Goal: Task Accomplishment & Management: Complete application form

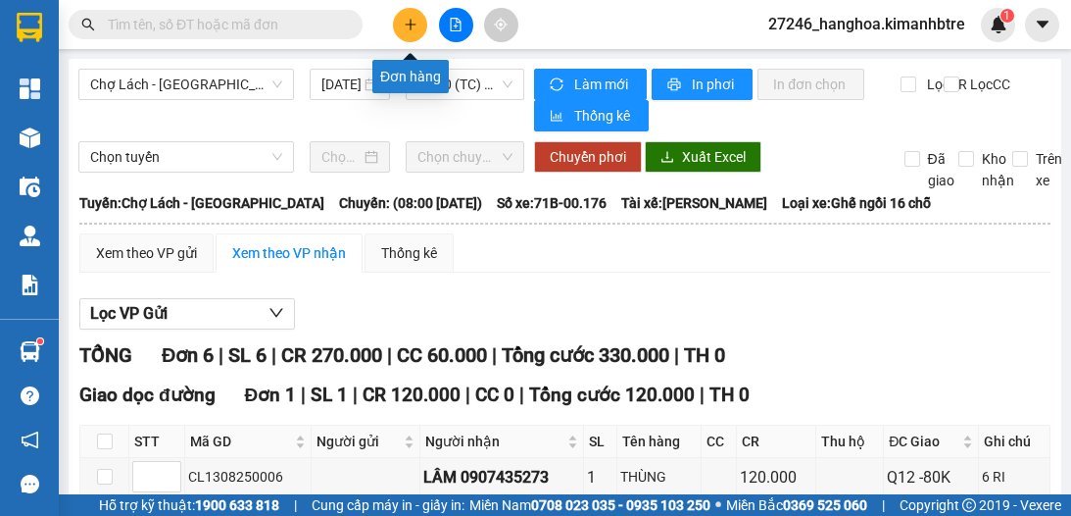
click at [408, 23] on icon "plus" at bounding box center [411, 25] width 14 height 14
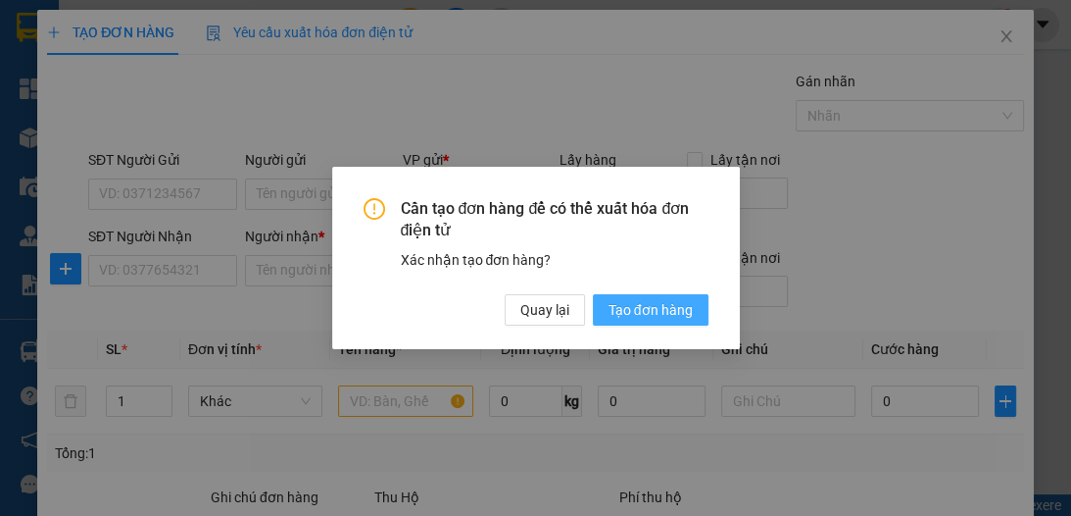
click at [632, 310] on span "Tạo đơn hàng" at bounding box center [651, 310] width 84 height 22
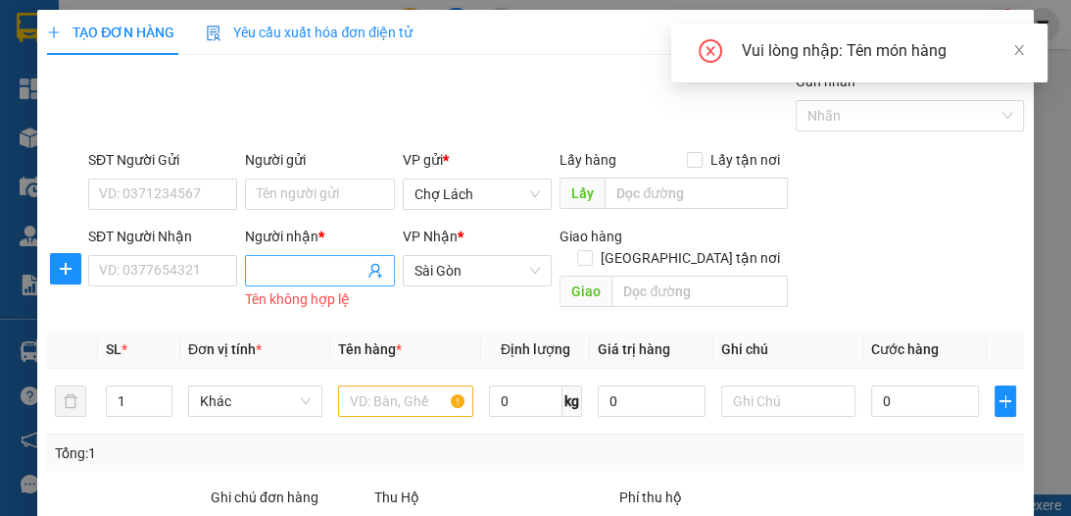
click at [290, 273] on input "Người nhận *" at bounding box center [310, 271] width 106 height 22
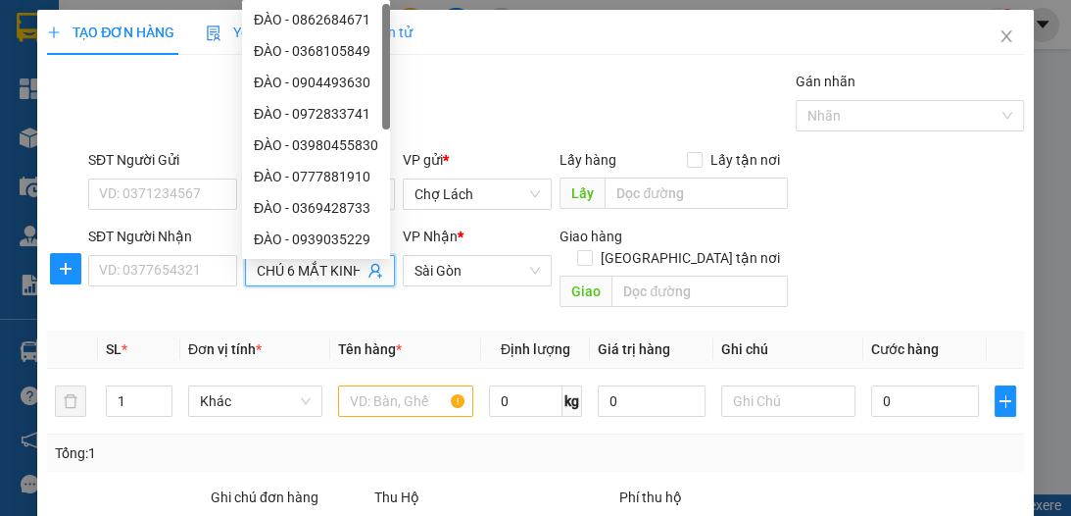
scroll to position [0, 5]
type input "CHÚ 6 MẮT KÍNH"
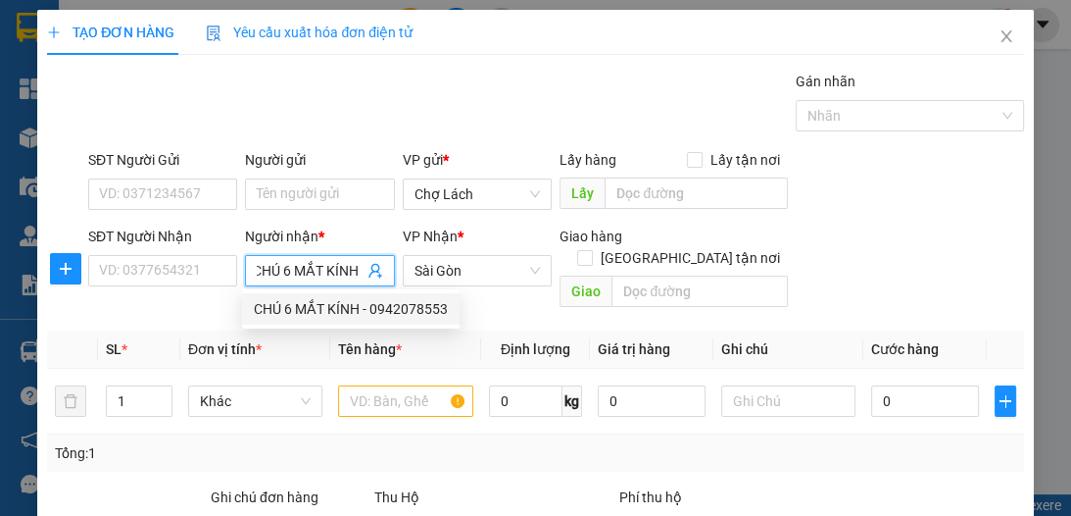
click at [323, 306] on div "CHÚ 6 MẮT KÍNH - 0942078553" at bounding box center [351, 309] width 194 height 22
type input "0942078553"
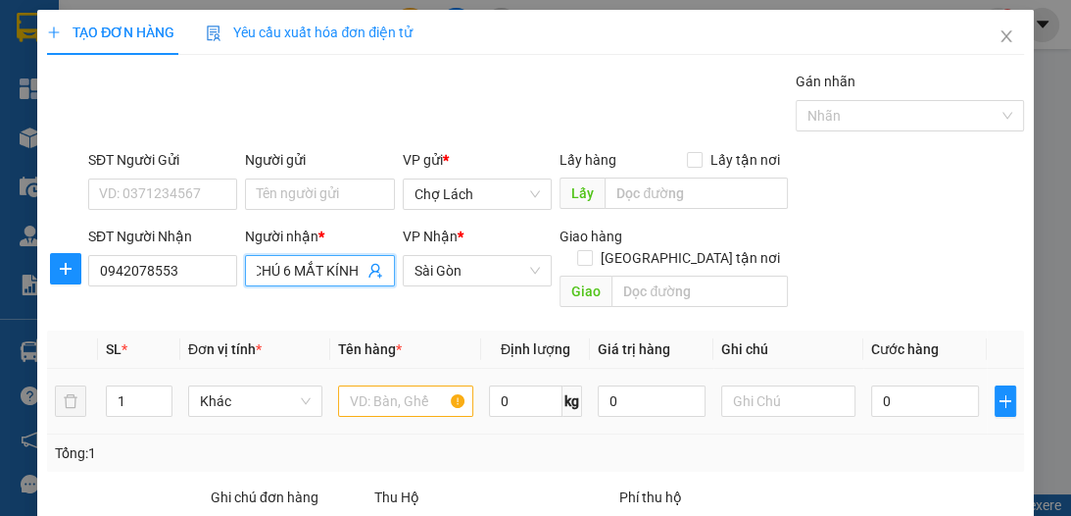
type input "CHÚ 6 MẮT KÍNH"
drag, startPoint x: 408, startPoint y: 384, endPoint x: 389, endPoint y: 384, distance: 18.6
click at [403, 385] on input "text" at bounding box center [405, 400] width 134 height 31
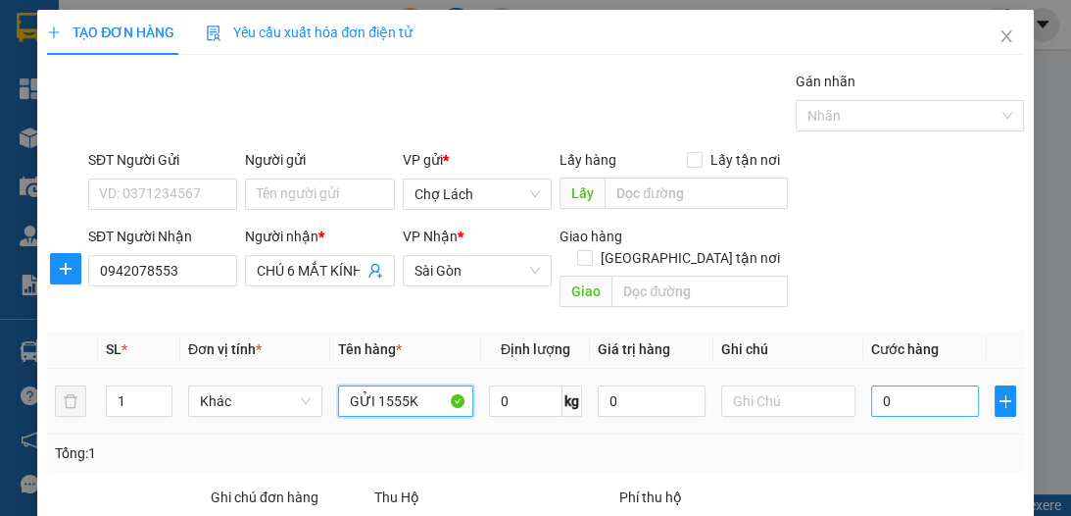
scroll to position [25, 0]
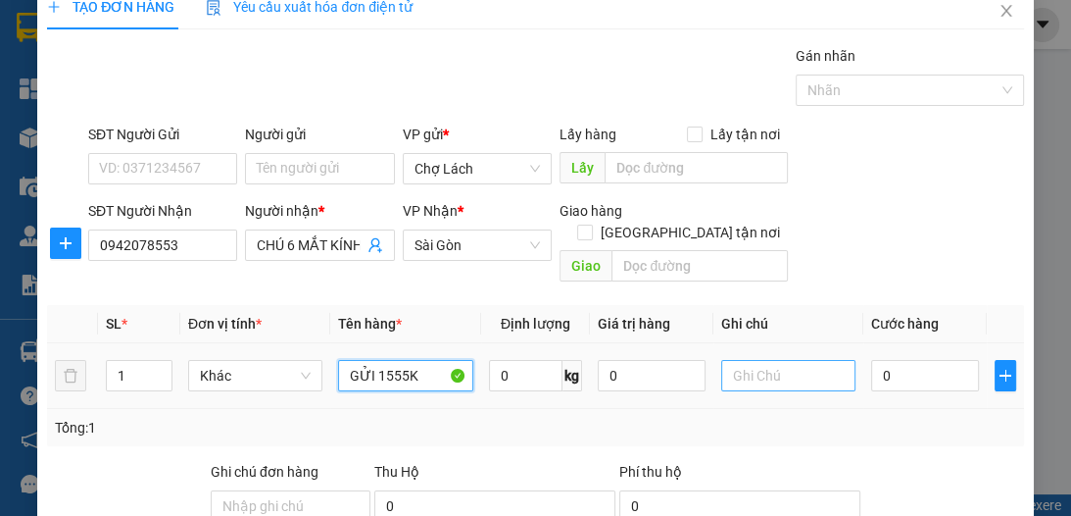
type input "GỬI 1555K"
click at [782, 363] on input "text" at bounding box center [788, 375] width 134 height 31
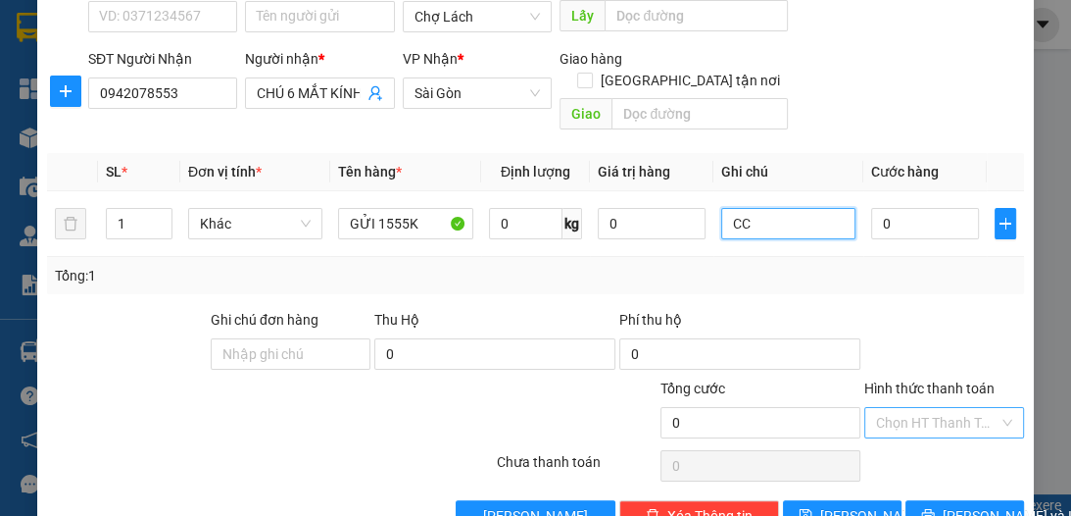
scroll to position [182, 0]
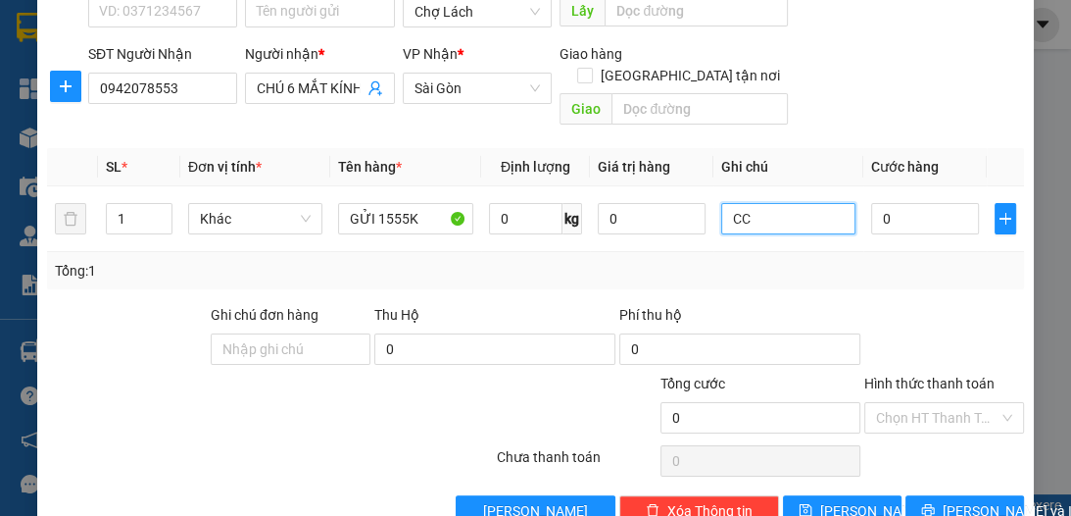
type input "CC"
click at [967, 462] on div "Transit Pickup Surcharge Ids Transit Deliver Surcharge Ids Transit Deliver Surc…" at bounding box center [535, 207] width 976 height 638
click at [965, 500] on span "[PERSON_NAME] và In" at bounding box center [1011, 511] width 137 height 22
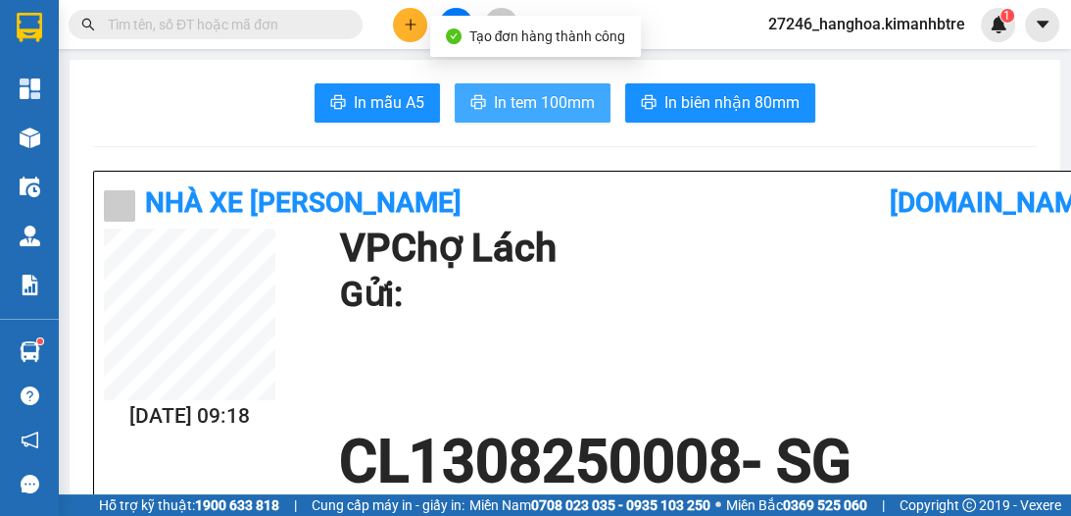
click at [520, 107] on span "In tem 100mm" at bounding box center [544, 102] width 101 height 25
